Goal: Information Seeking & Learning: Learn about a topic

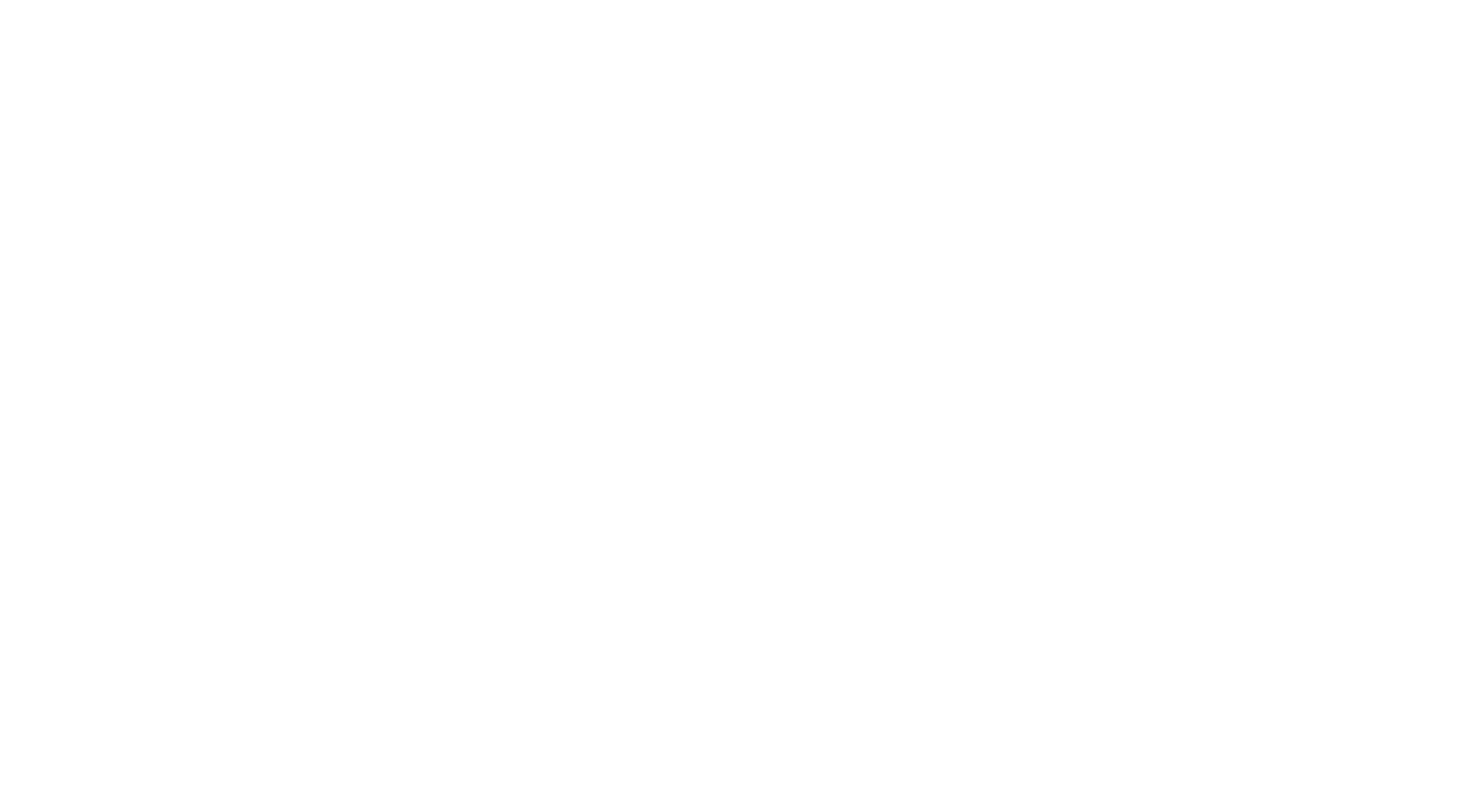
click at [486, 7] on html at bounding box center [732, 3] width 1464 height 7
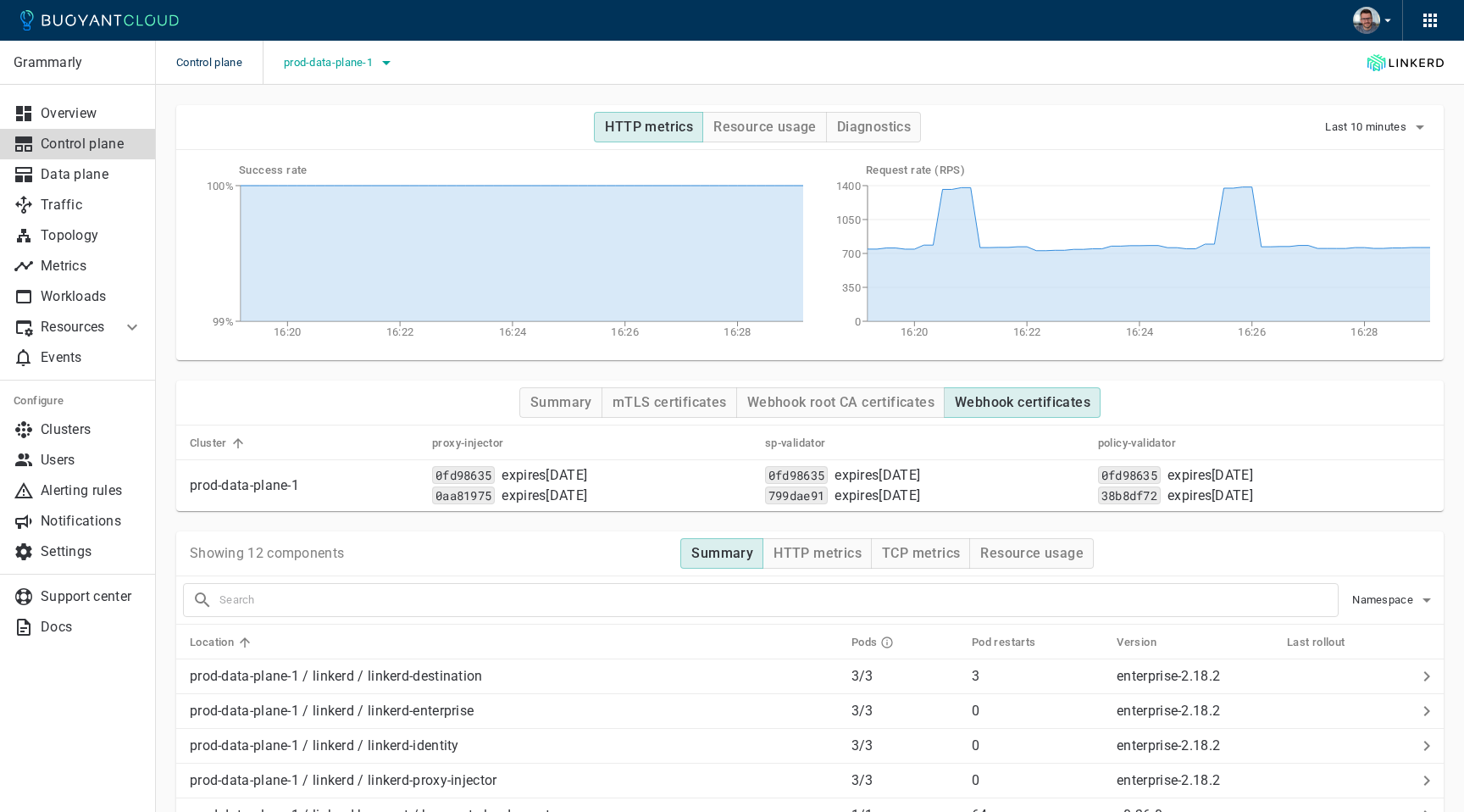
click at [387, 65] on icon "button" at bounding box center [386, 62] width 21 height 21
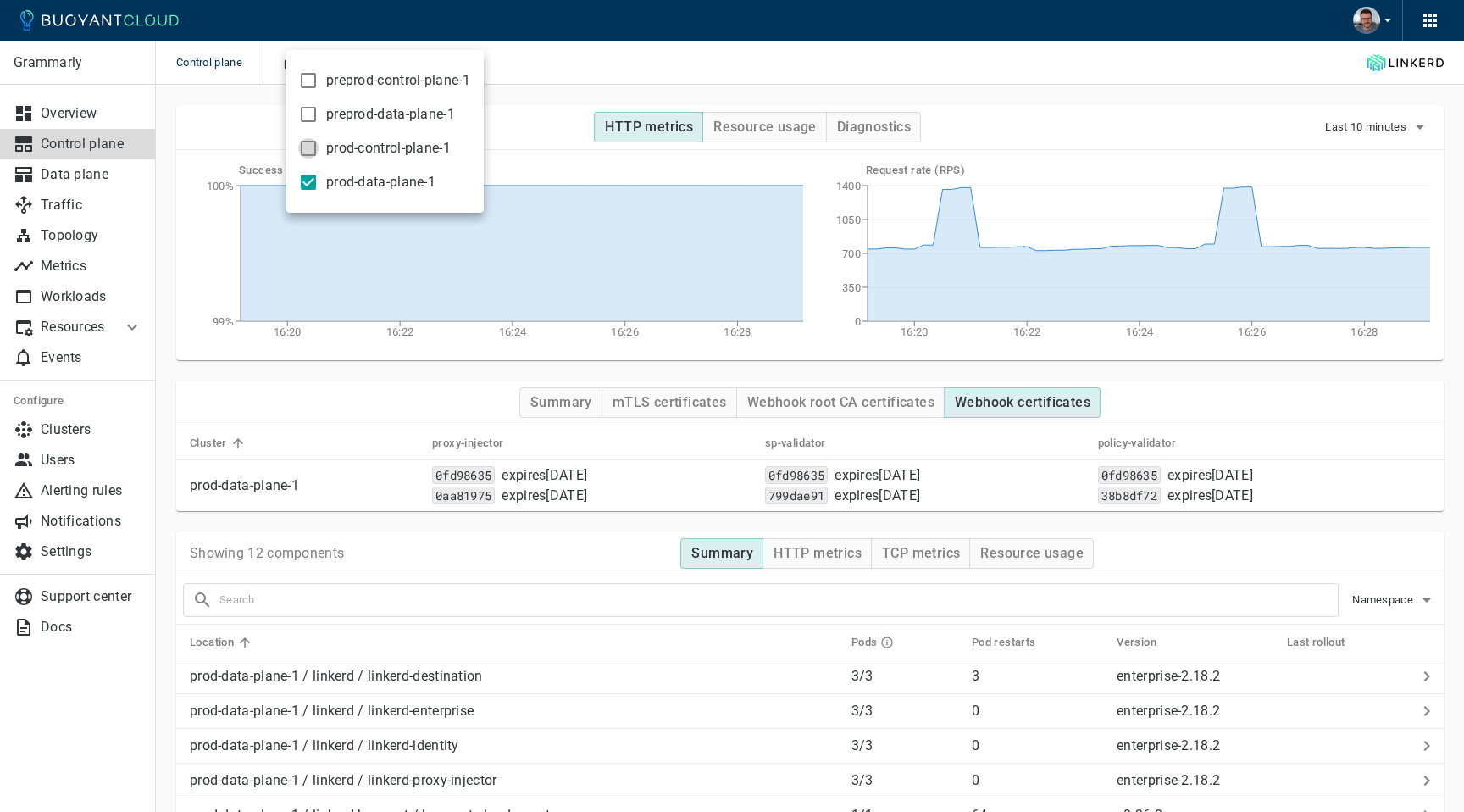
click at [310, 150] on input "prod-control-plane-1" at bounding box center [308, 148] width 21 height 21
checkbox input "true"
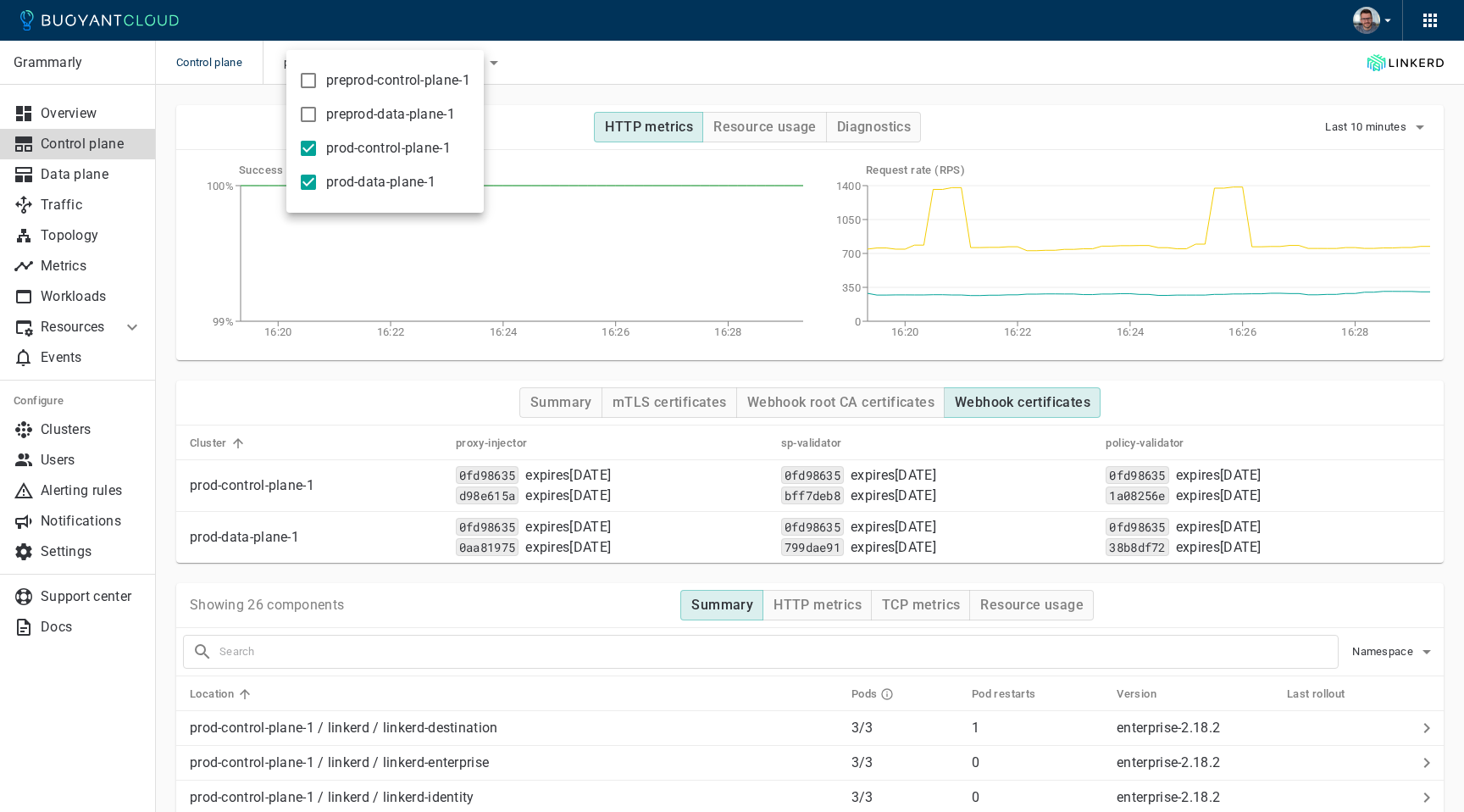
click at [613, 70] on div at bounding box center [732, 406] width 1464 height 812
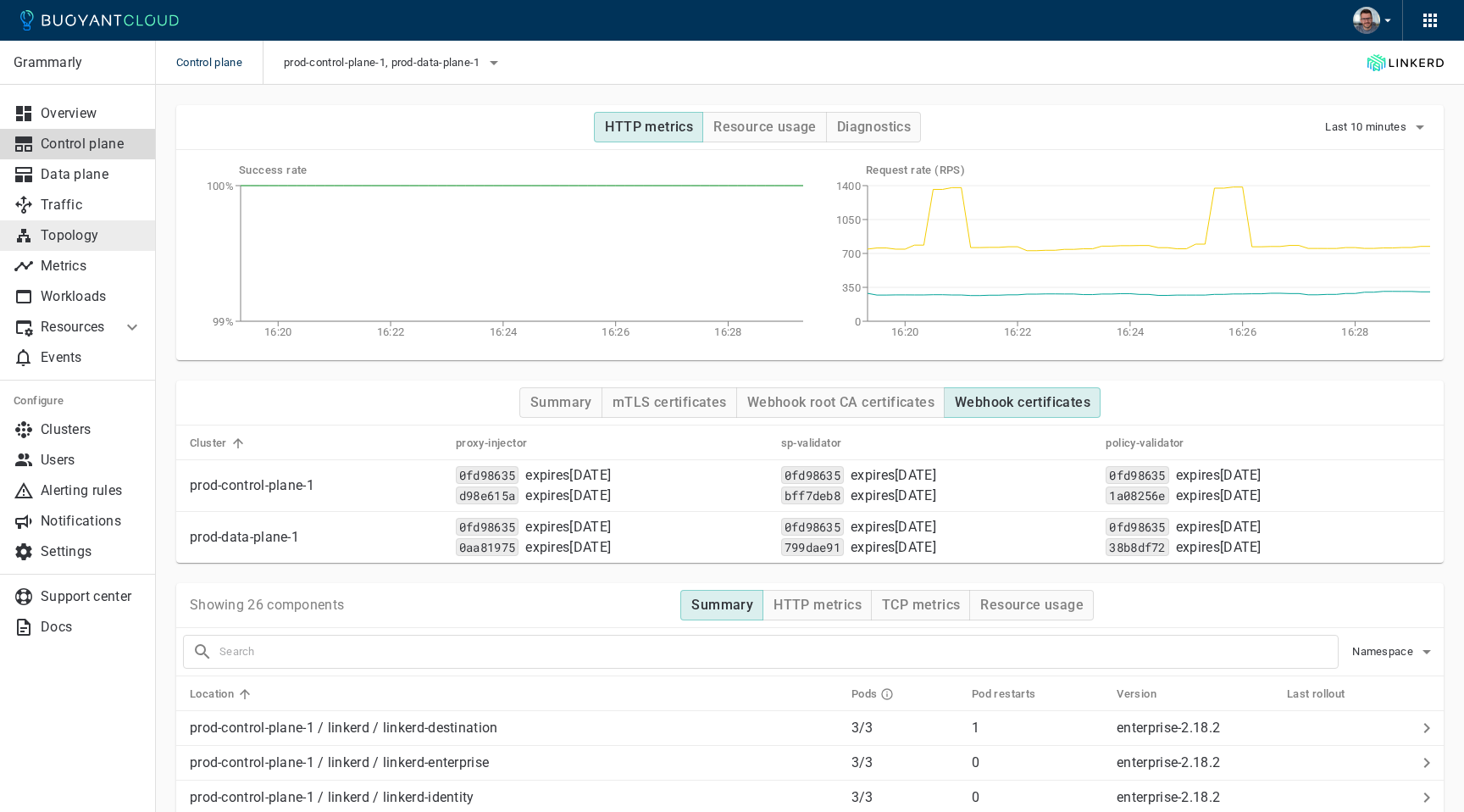
click at [91, 234] on p "Topology" at bounding box center [91, 235] width 102 height 17
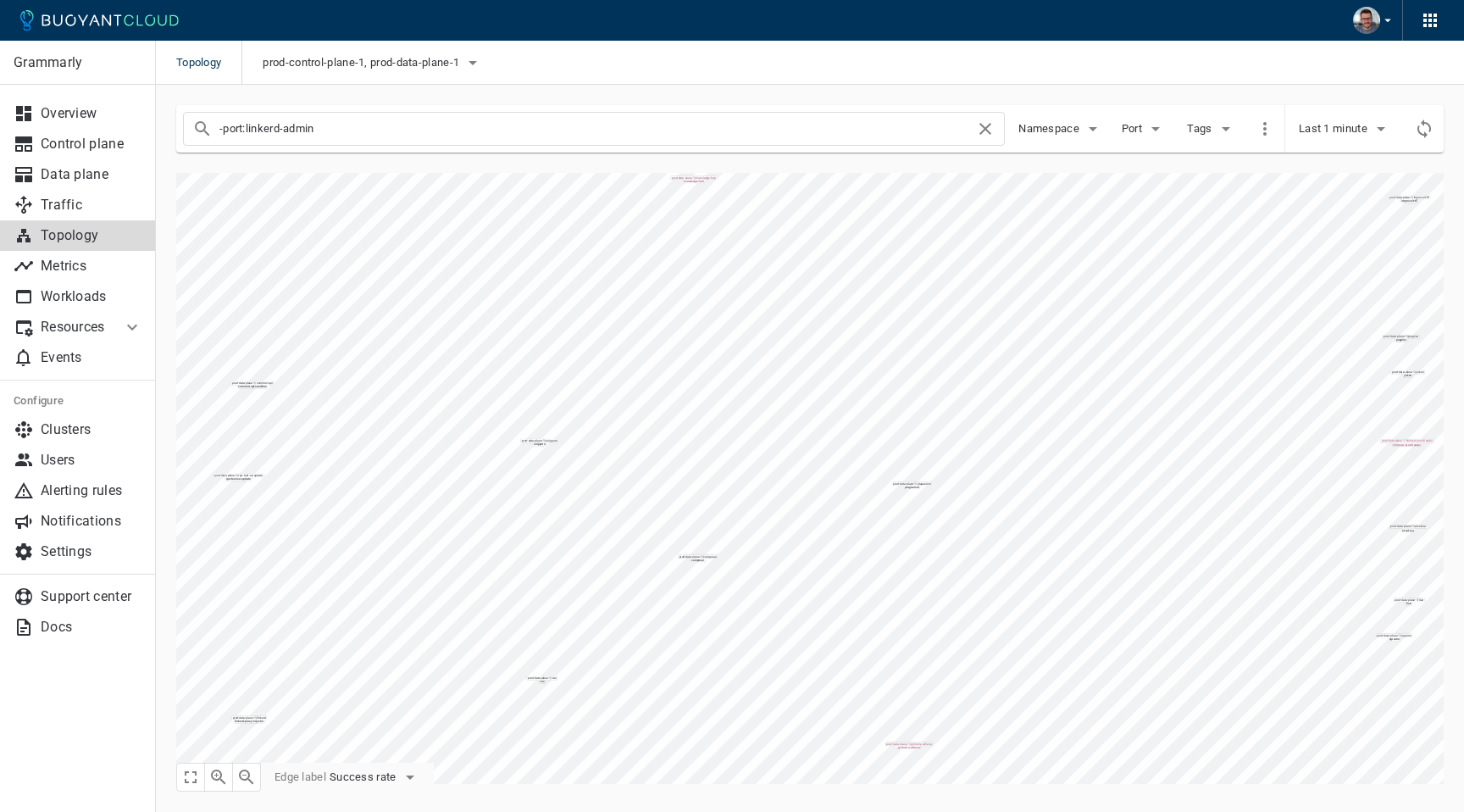
click at [123, 328] on icon at bounding box center [132, 326] width 21 height 21
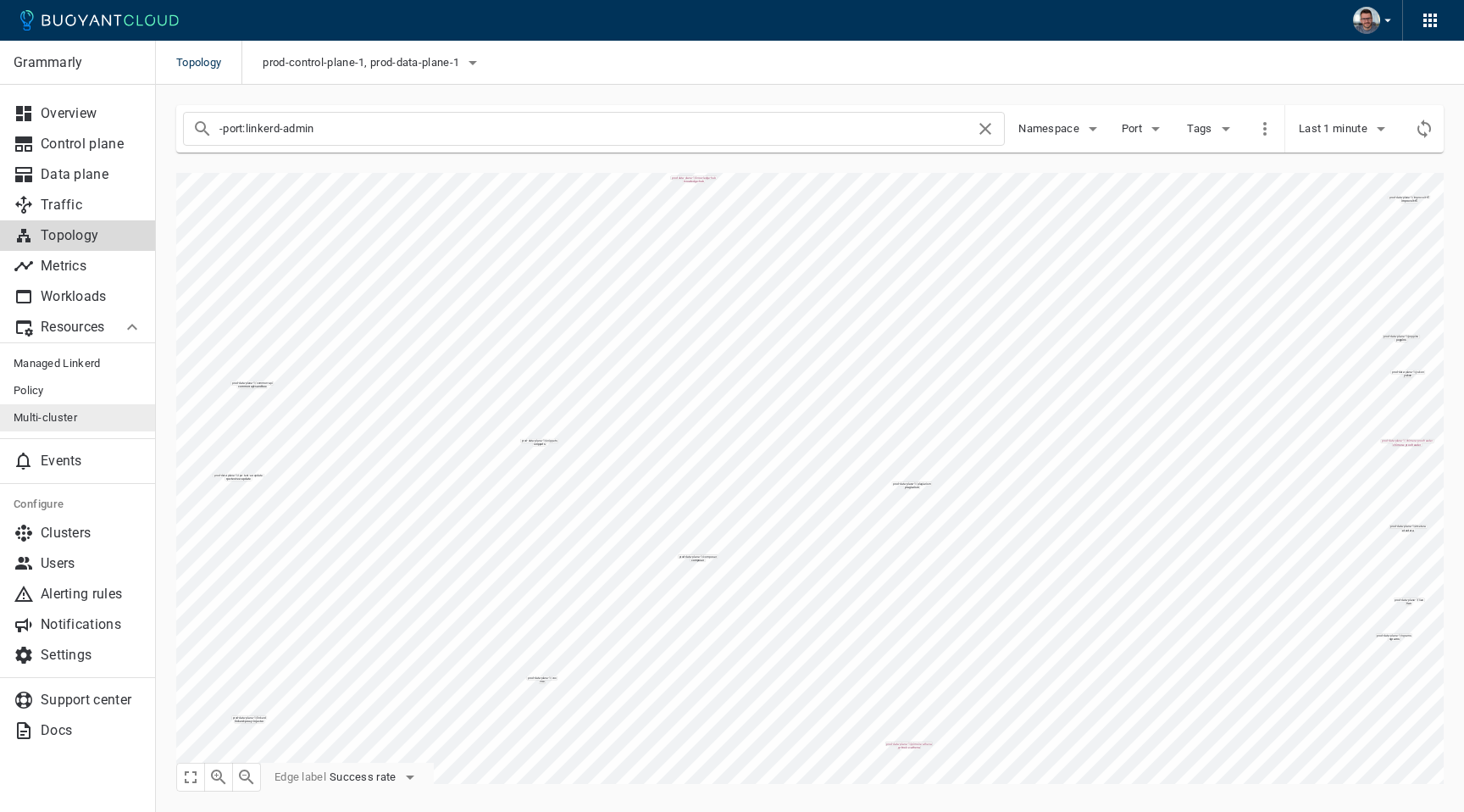
click at [65, 417] on span "Multi-cluster" at bounding box center [78, 417] width 129 height 14
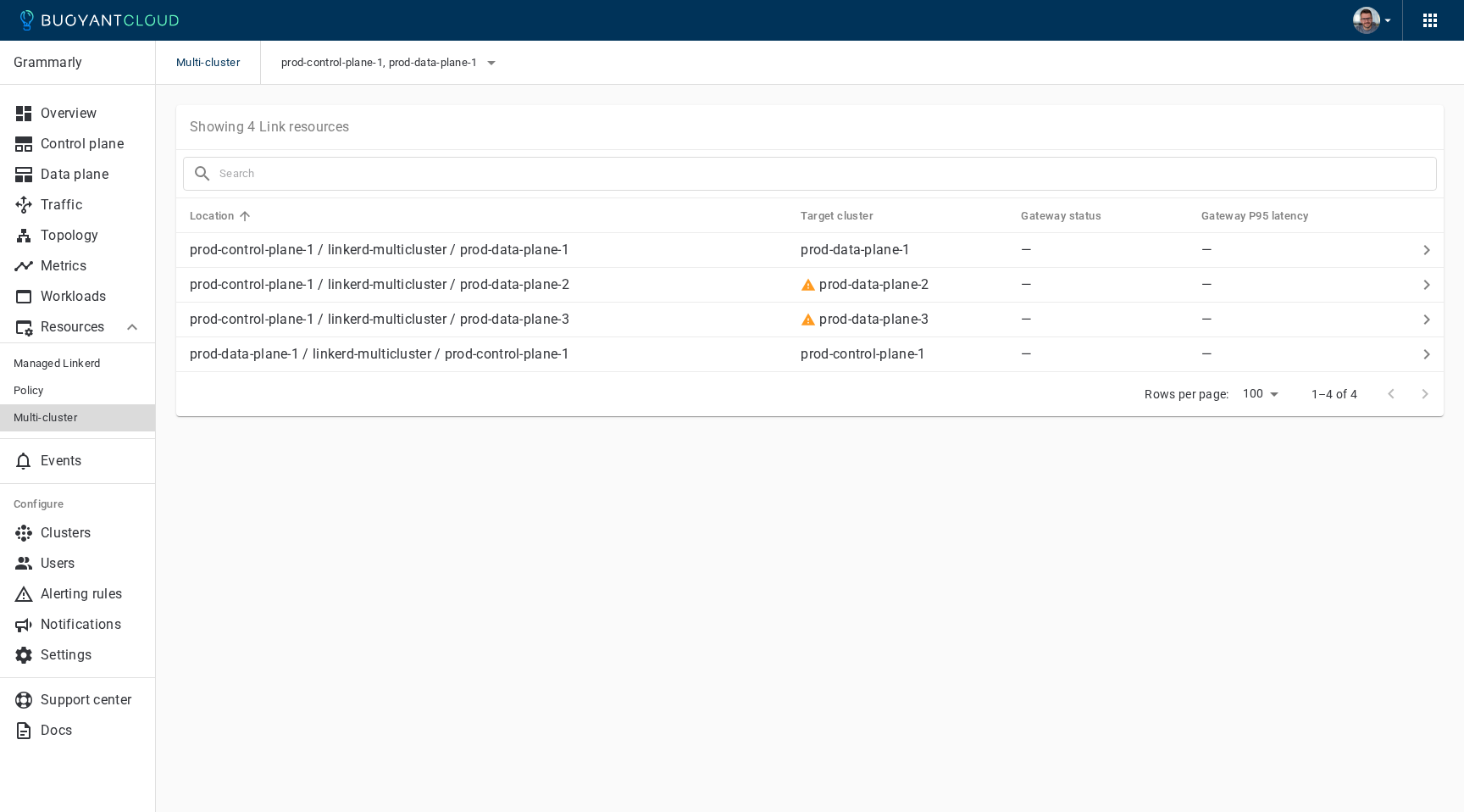
click at [600, 533] on main "Multi-cluster prod-control-plane-1, prod-data-plane-1 Grammarly Overview Contro…" at bounding box center [810, 406] width 1308 height 812
click at [87, 238] on p "Topology" at bounding box center [91, 235] width 102 height 17
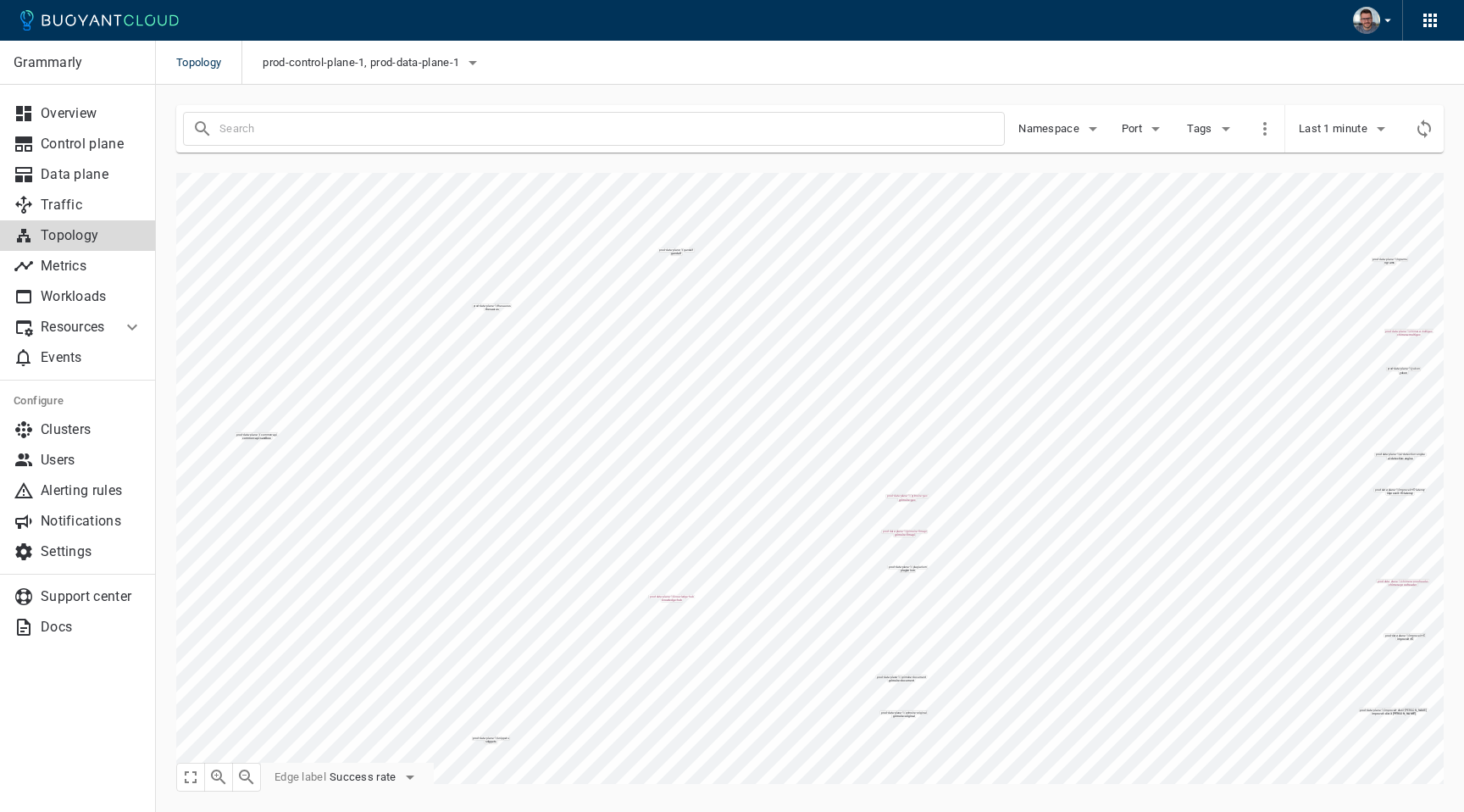
type input "-port:linkerd-admin"
click at [356, 63] on span "prod-control-plane-1, prod-data-plane-1" at bounding box center [363, 63] width 200 height 14
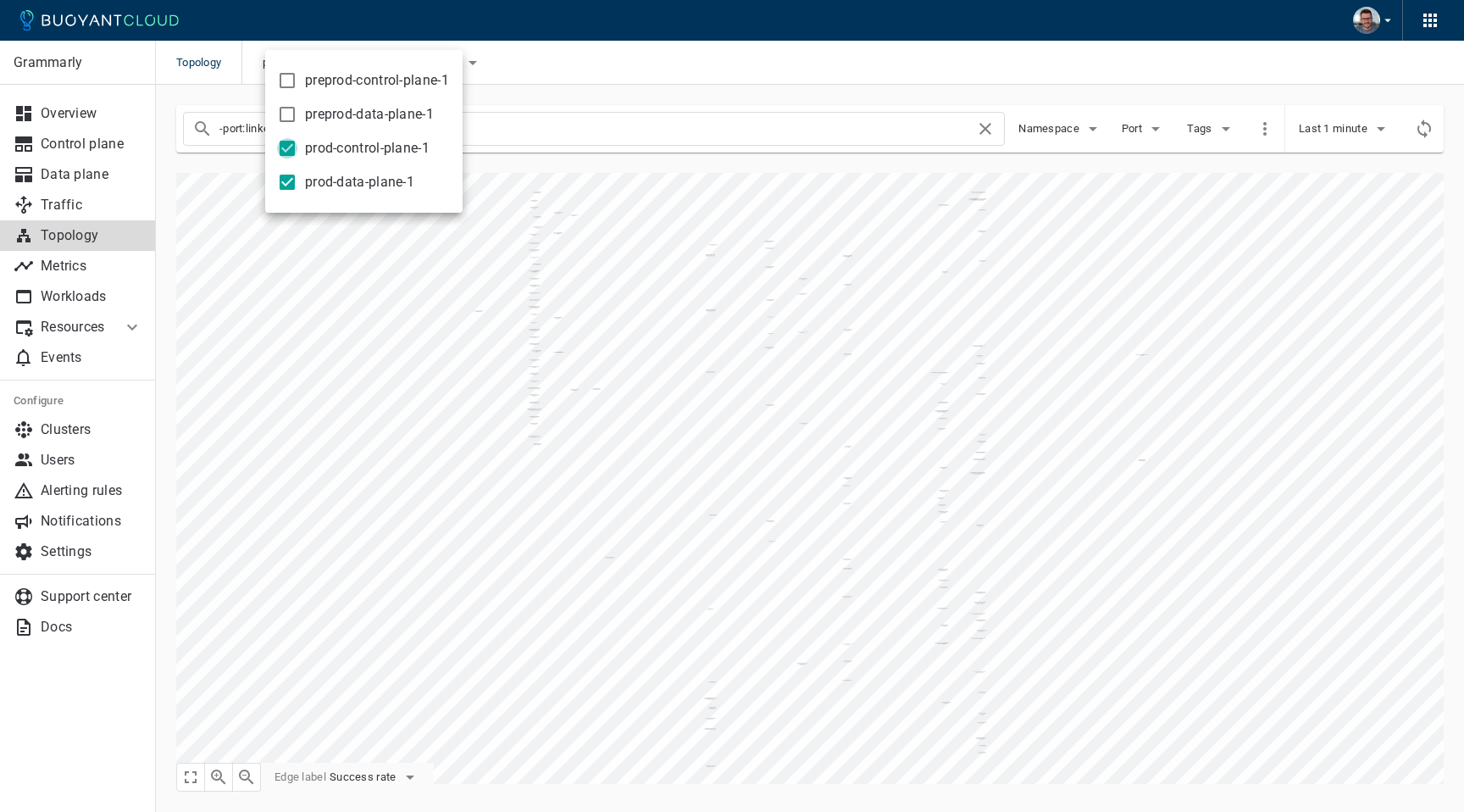
click at [290, 153] on input "prod-control-plane-1" at bounding box center [287, 148] width 21 height 21
checkbox input "false"
click at [285, 184] on input "prod-data-plane-1" at bounding box center [287, 182] width 21 height 21
checkbox input "false"
click at [288, 110] on input "preprod-data-plane-1" at bounding box center [287, 114] width 21 height 21
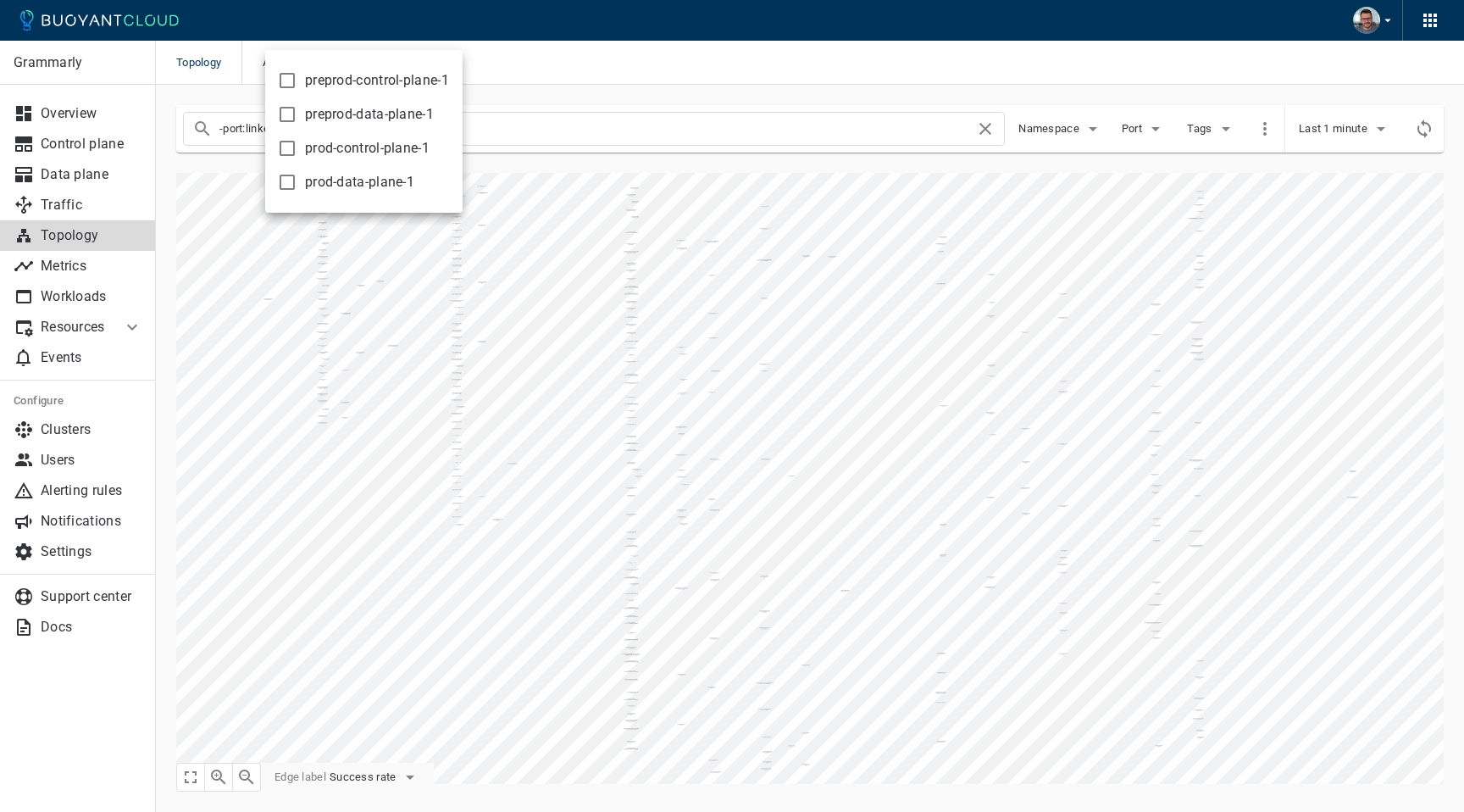
checkbox input "true"
click at [285, 80] on input "preprod-control-plane-1" at bounding box center [287, 80] width 21 height 21
checkbox input "true"
click at [637, 46] on div at bounding box center [732, 406] width 1464 height 812
click at [218, 776] on icon "button" at bounding box center [219, 776] width 21 height 21
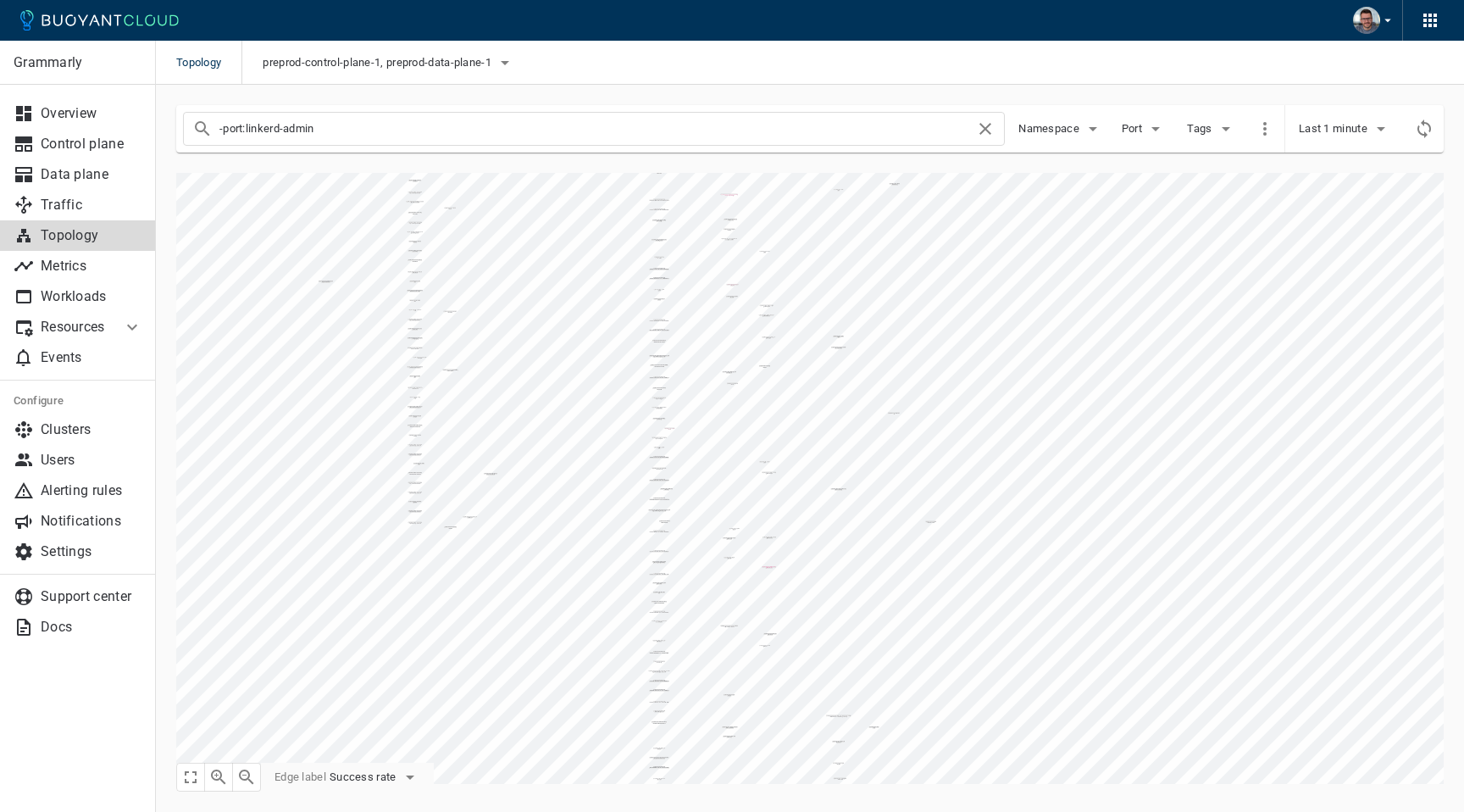
click at [218, 776] on icon "button" at bounding box center [219, 776] width 21 height 21
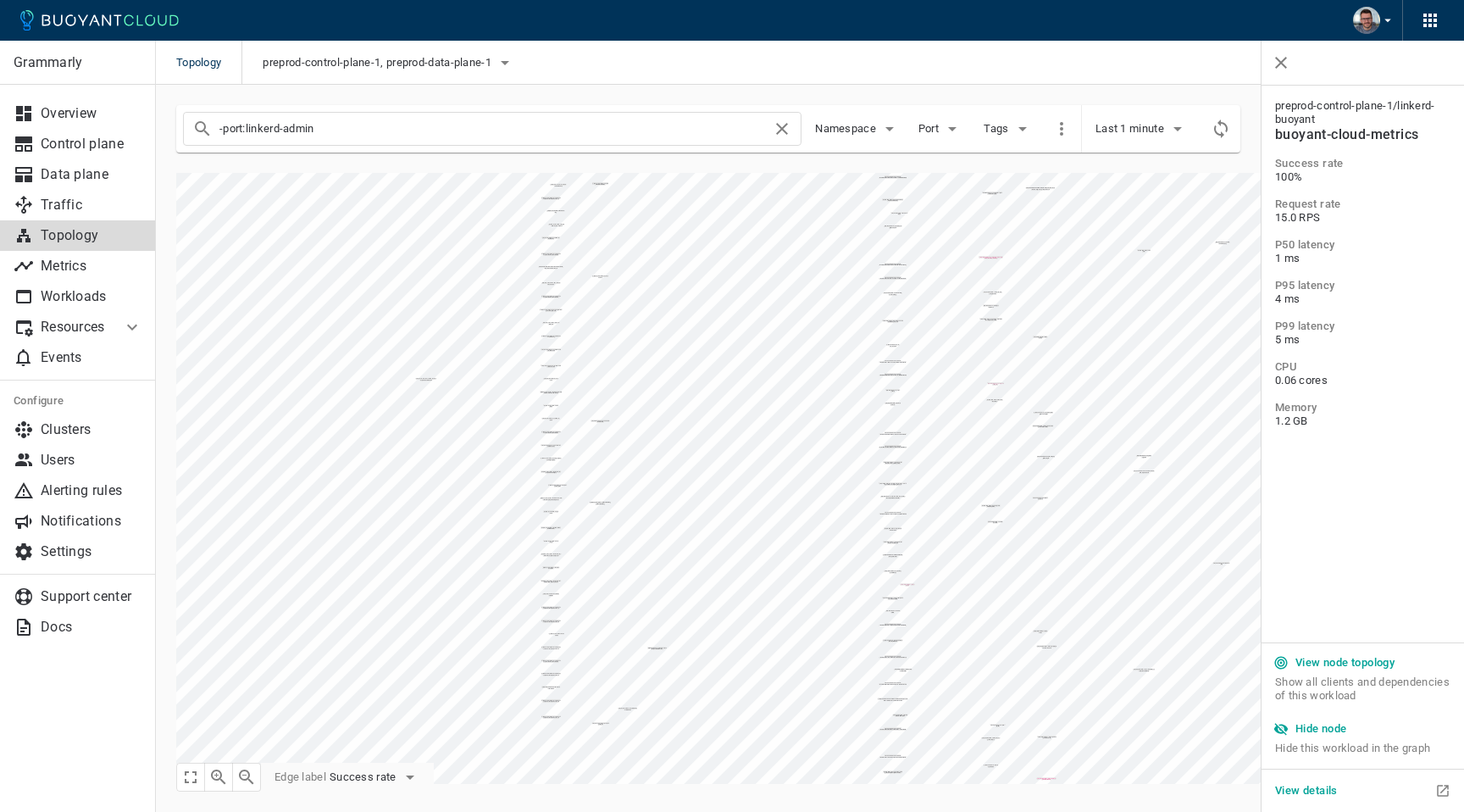
click at [1326, 729] on h5 "Hide node" at bounding box center [1322, 729] width 51 height 14
click at [222, 781] on icon "button" at bounding box center [218, 776] width 15 height 15
click at [1326, 731] on h5 "Hide node" at bounding box center [1322, 729] width 51 height 14
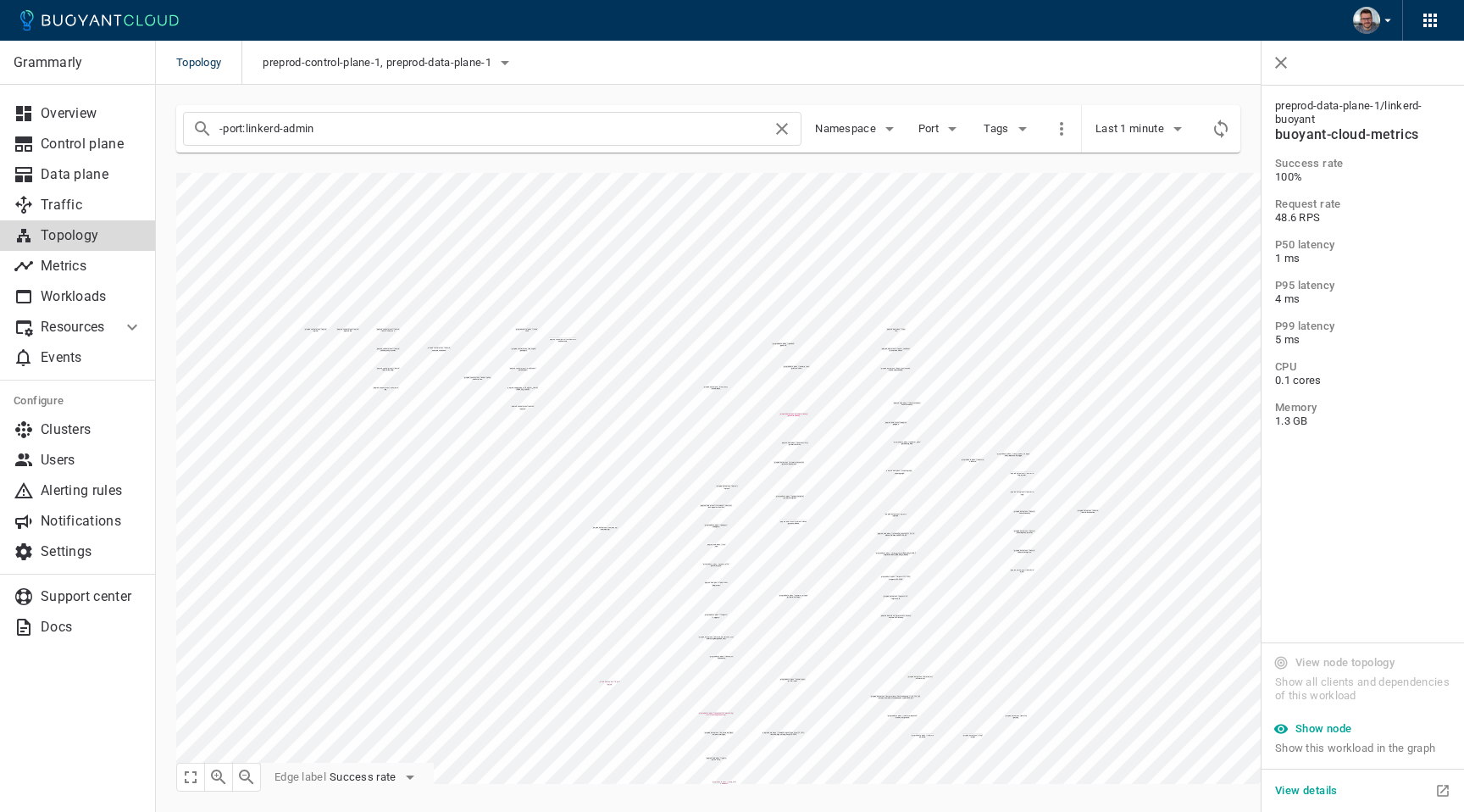
click at [218, 777] on icon "button" at bounding box center [218, 776] width 15 height 15
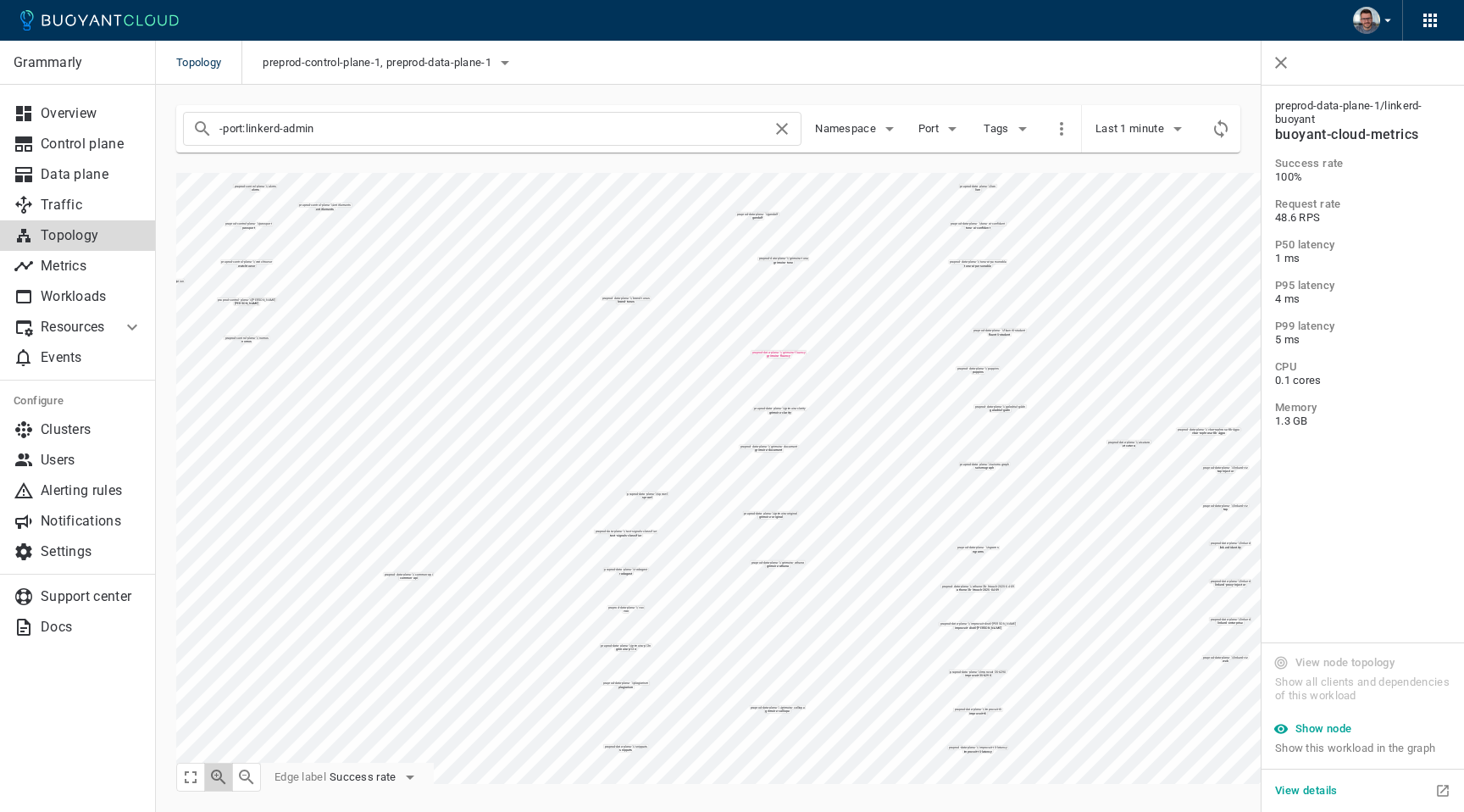
click at [218, 777] on icon "button" at bounding box center [218, 776] width 15 height 15
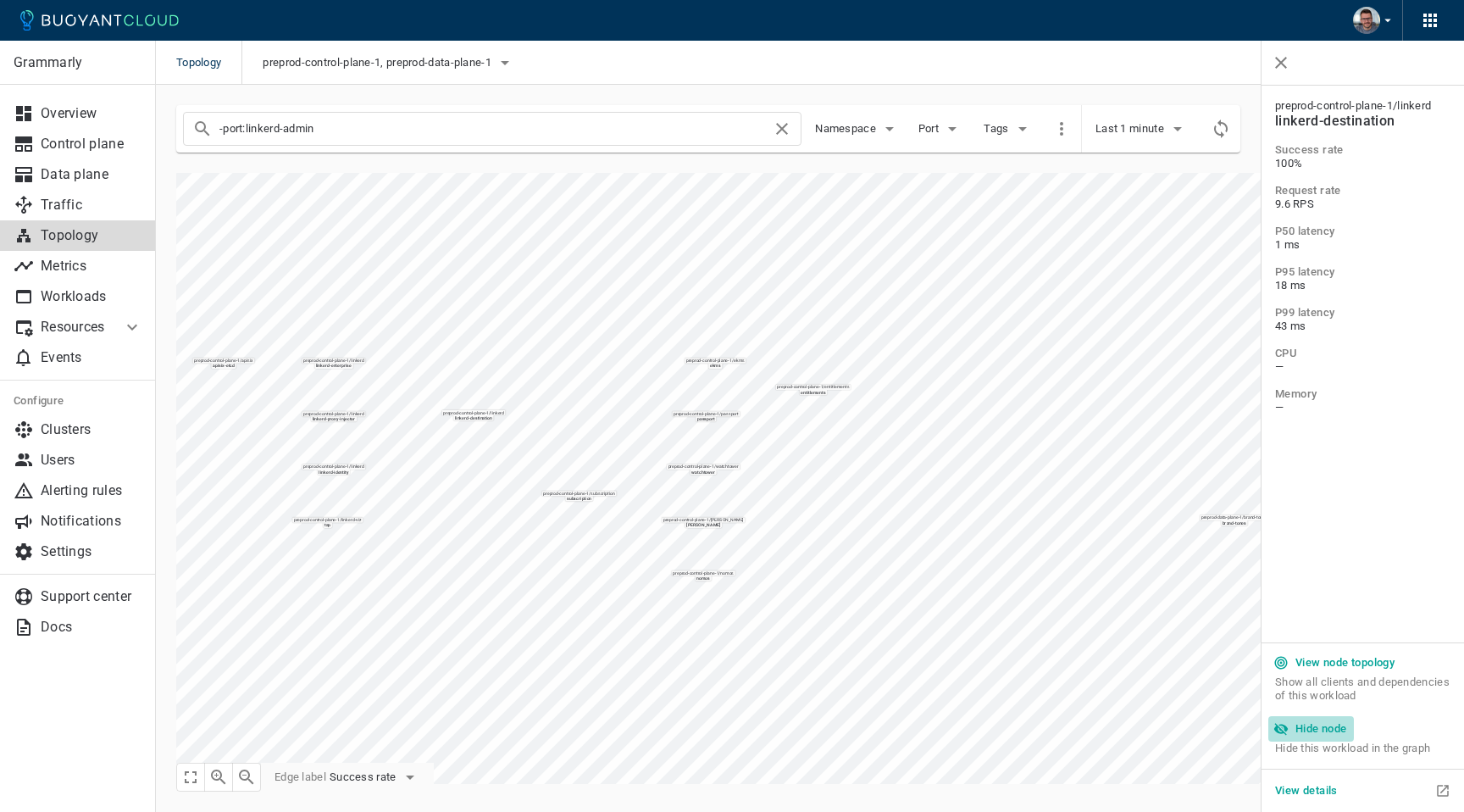
click at [1321, 732] on h5 "Hide node" at bounding box center [1322, 729] width 51 height 14
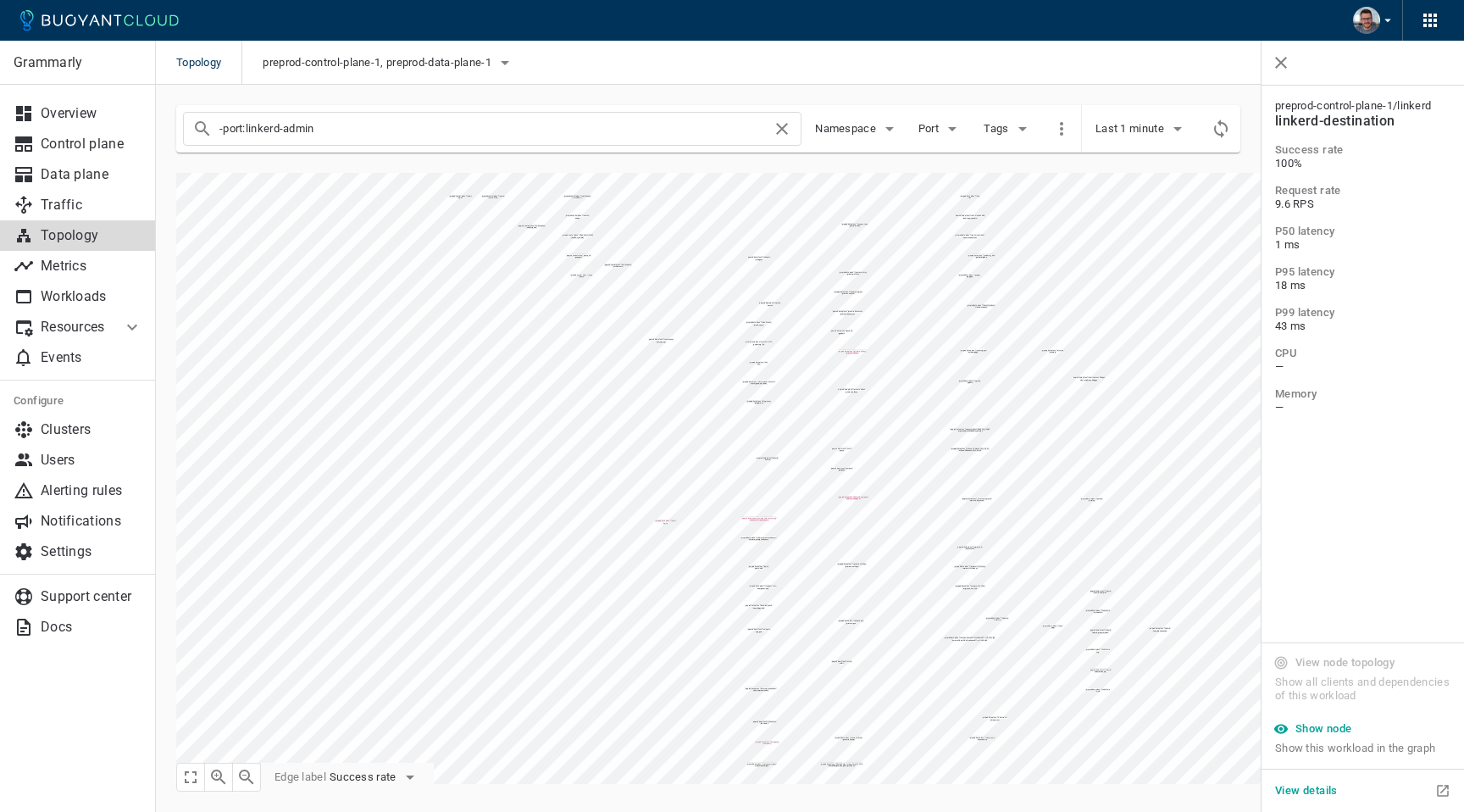
click at [127, 327] on icon at bounding box center [132, 326] width 21 height 21
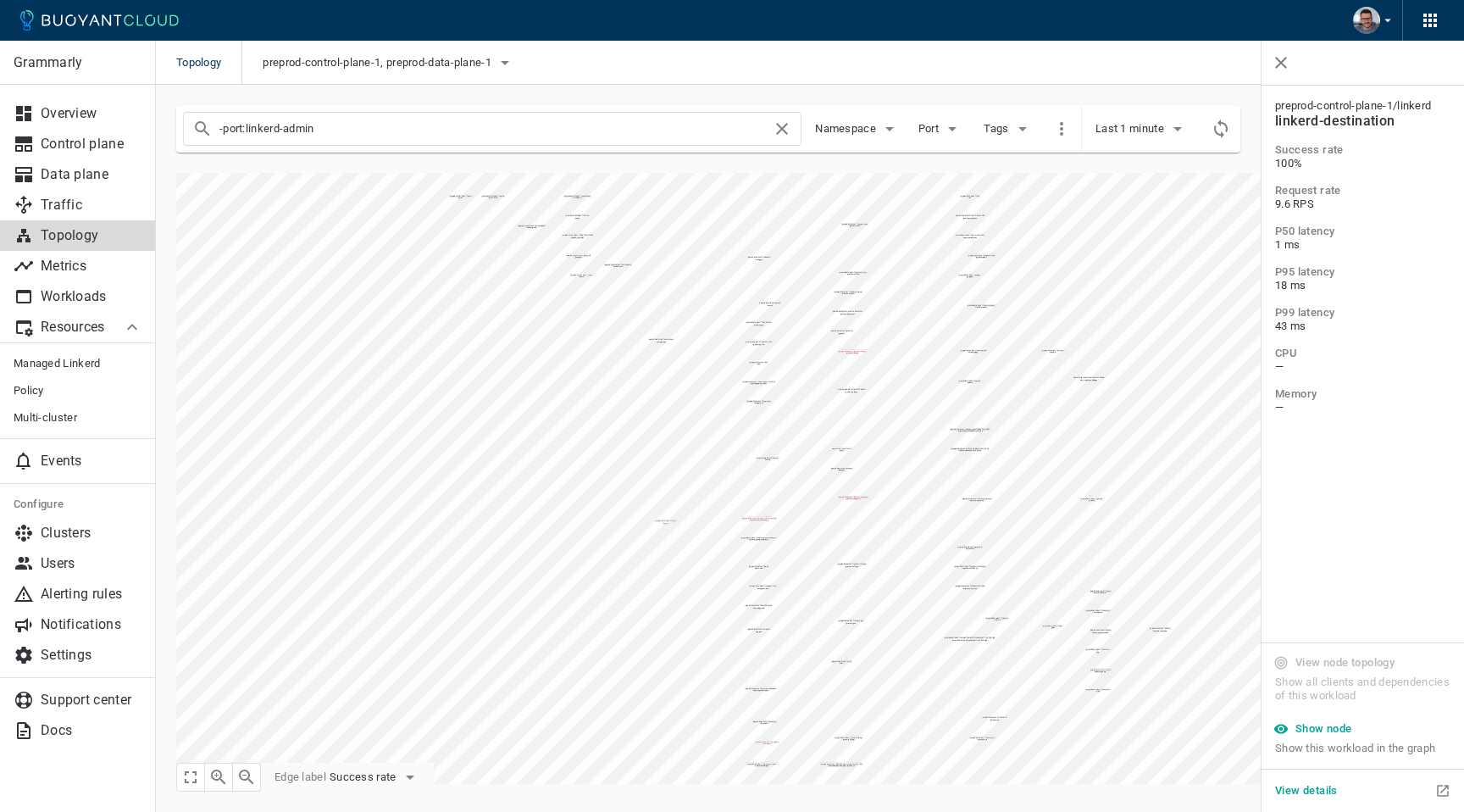
click at [127, 327] on icon at bounding box center [132, 326] width 21 height 21
